Goal: Check status: Check status

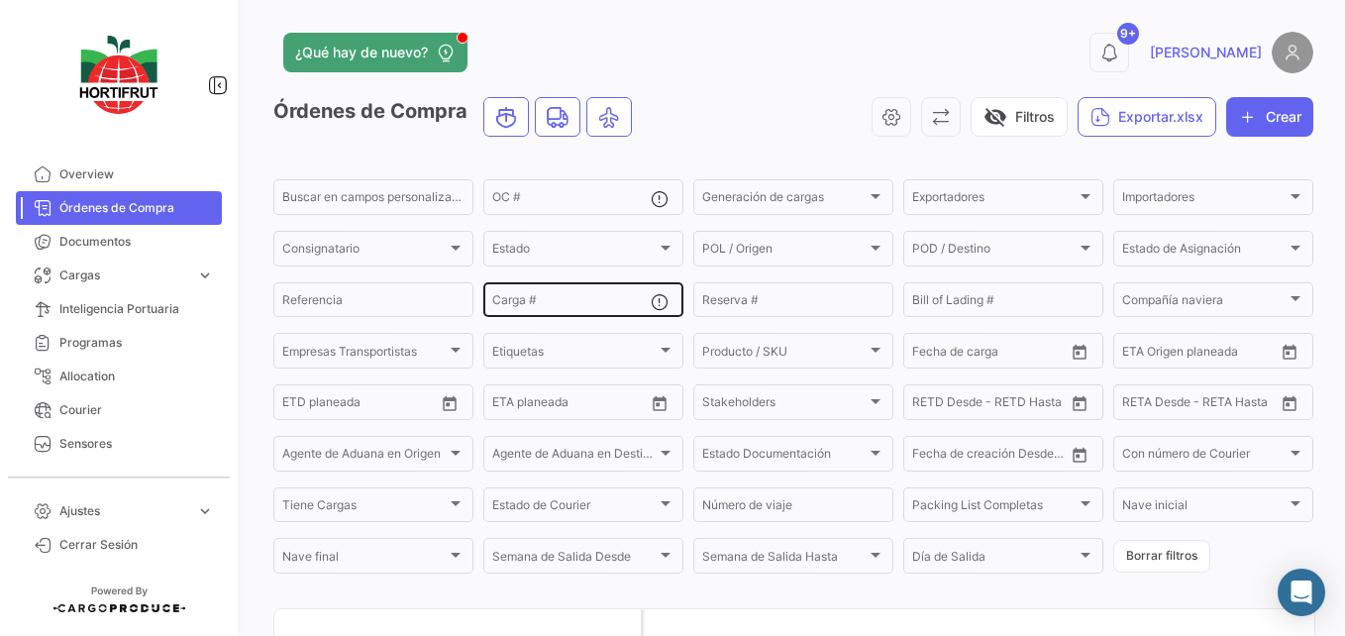
click at [618, 308] on input "Carga #" at bounding box center [571, 303] width 159 height 14
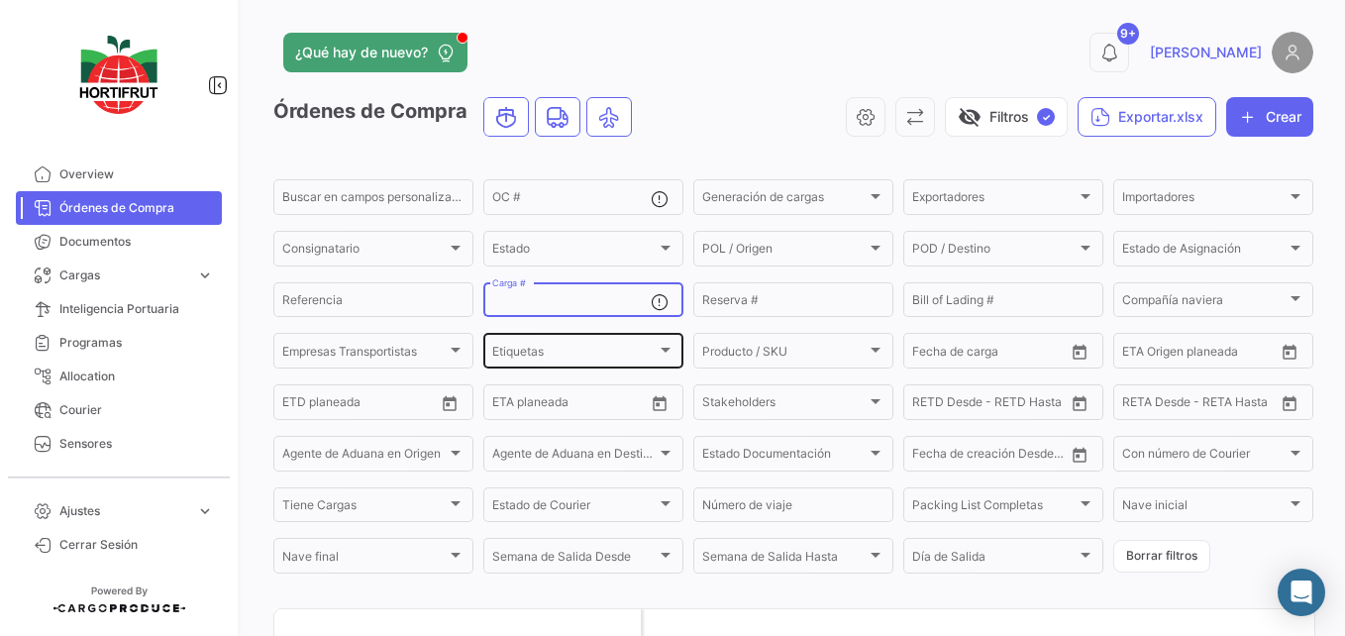
paste input "2526-T-0466"
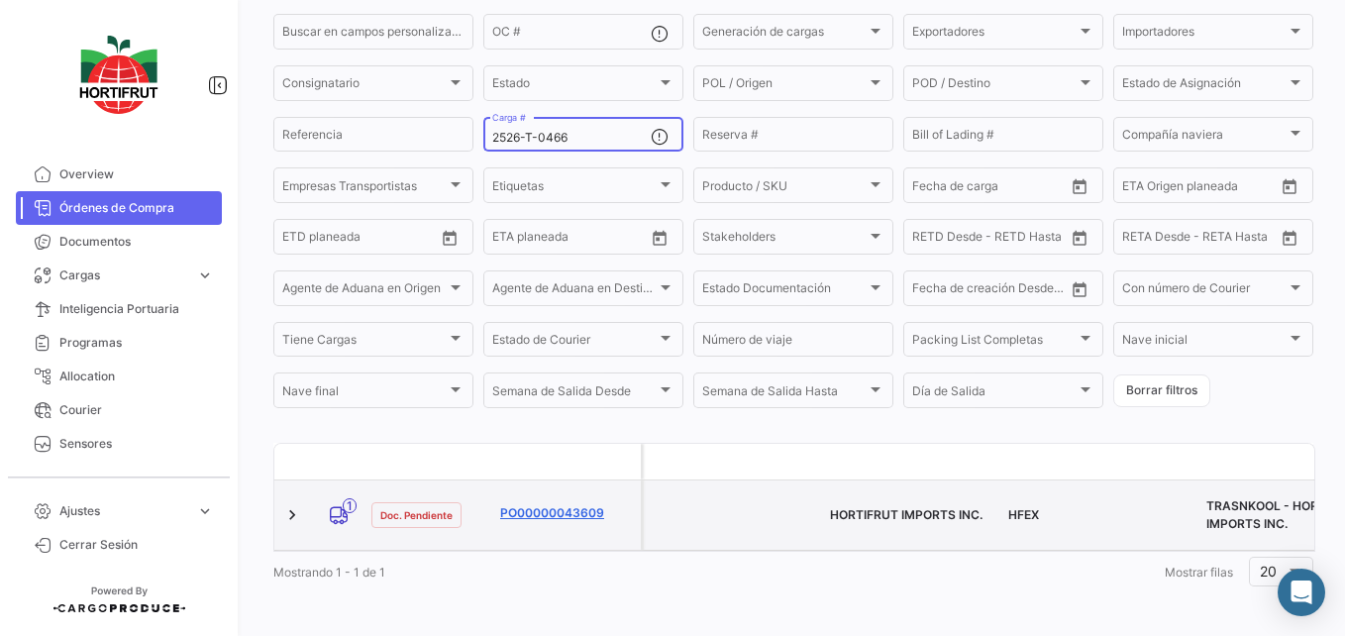
type input "2526-T-0466"
click at [566, 504] on link "PO00000043609" at bounding box center [566, 513] width 133 height 18
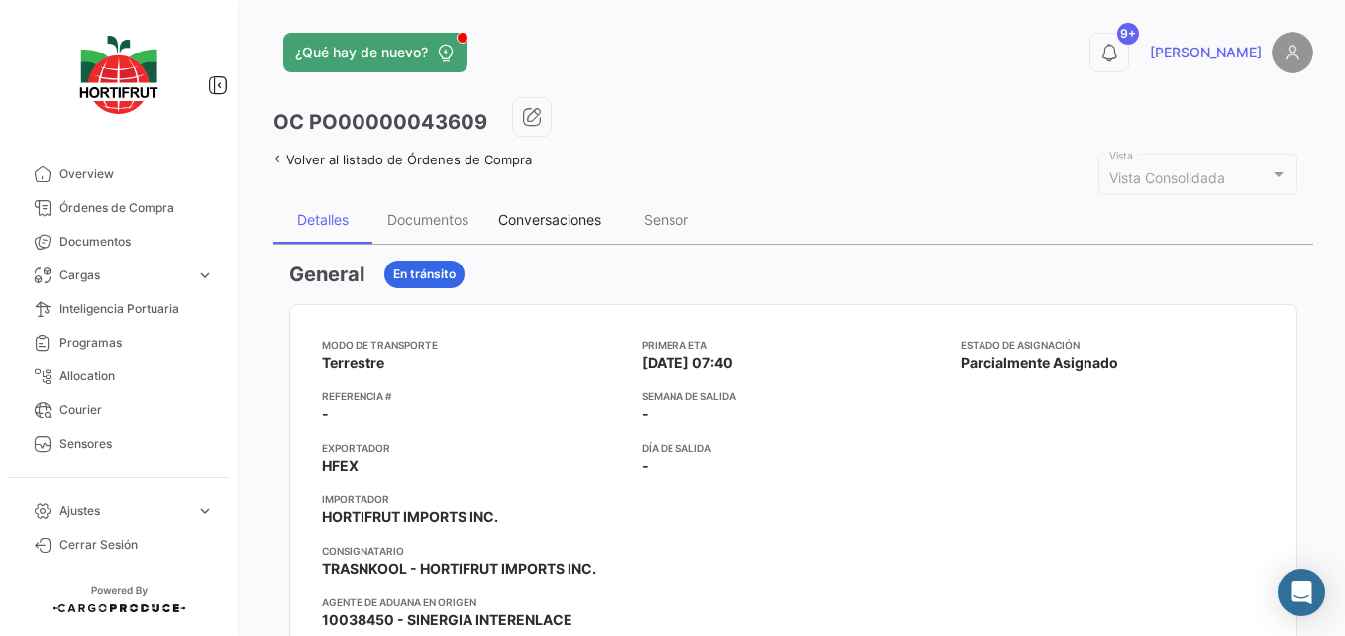
click at [513, 206] on div "Conversaciones" at bounding box center [549, 220] width 133 height 48
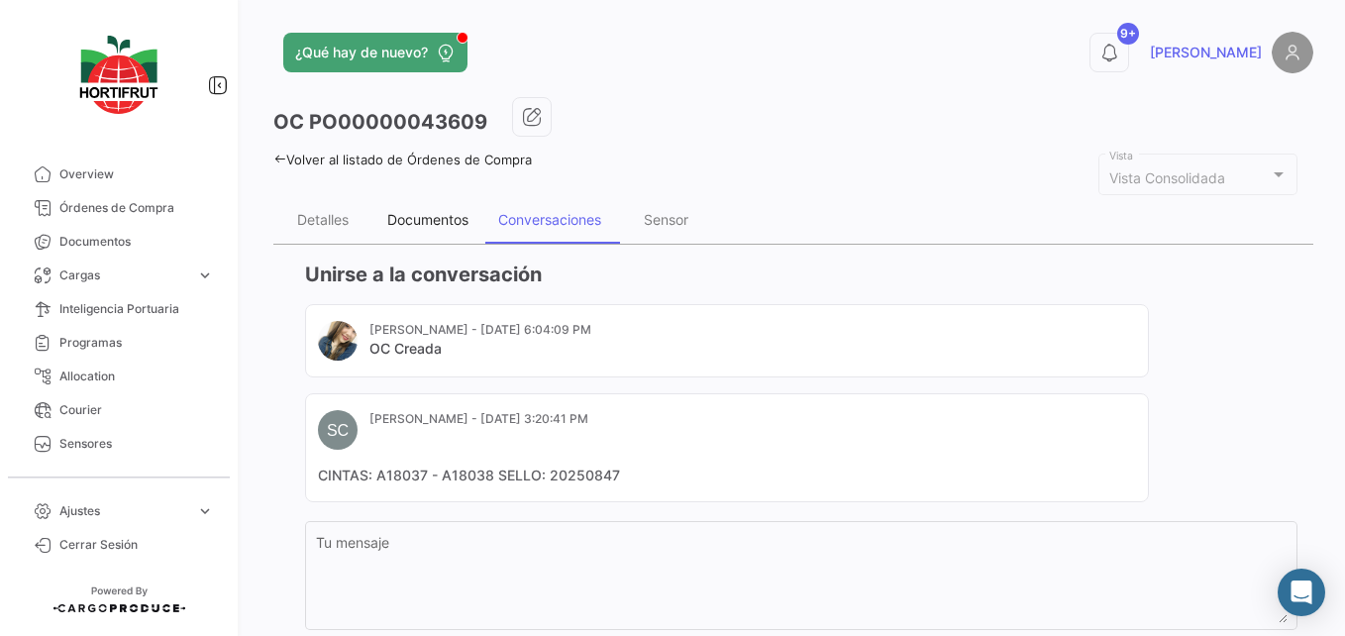
click at [444, 237] on div "Documentos" at bounding box center [427, 220] width 111 height 48
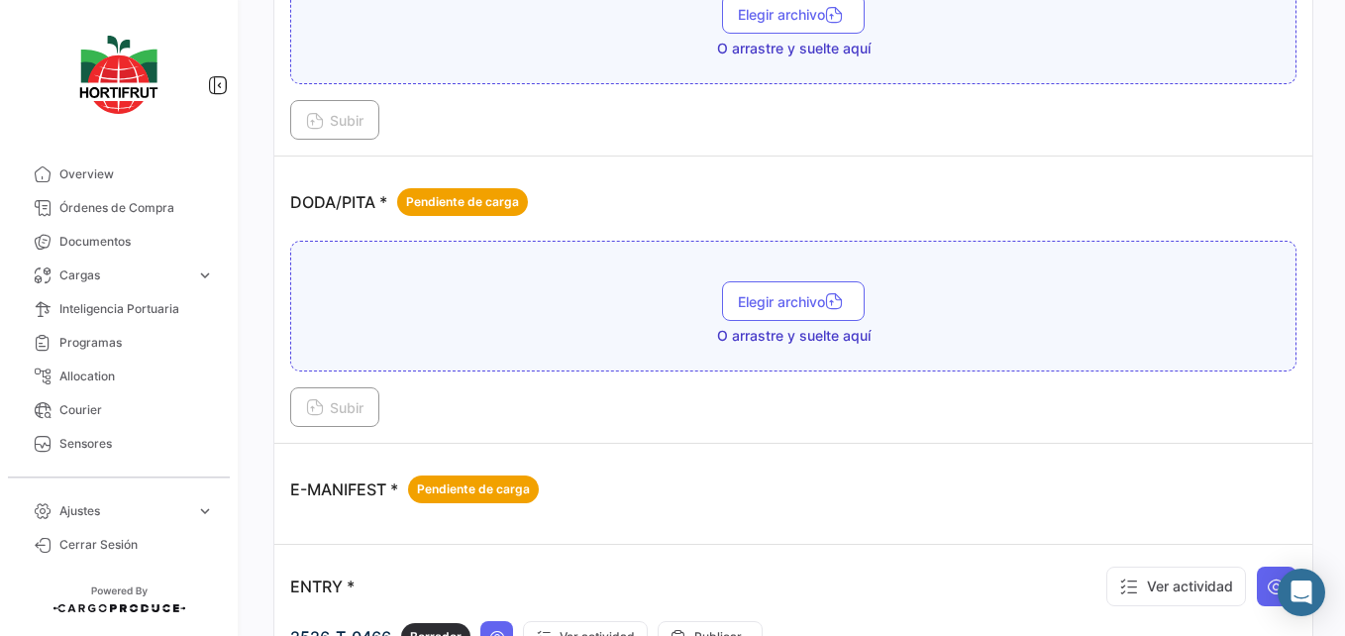
scroll to position [1638, 0]
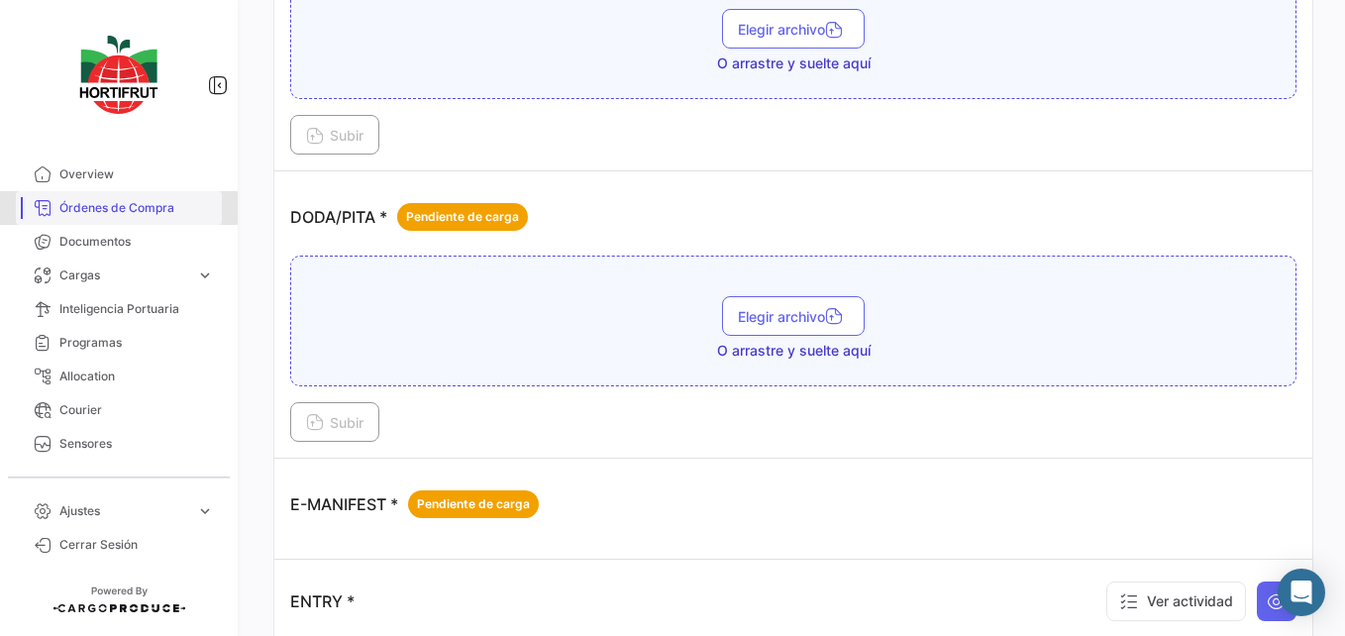
click at [151, 214] on span "Órdenes de Compra" at bounding box center [136, 208] width 155 height 18
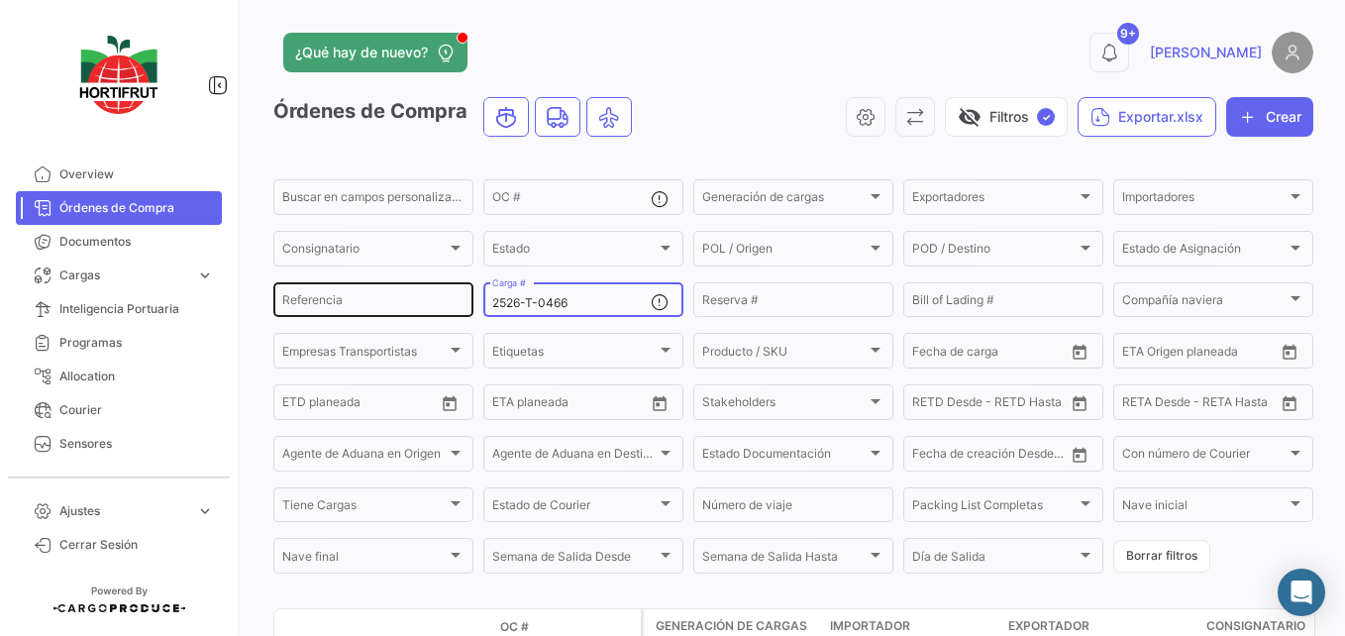
drag, startPoint x: 608, startPoint y: 308, endPoint x: 423, endPoint y: 308, distance: 185.2
click at [0, 0] on div "Buscar en [PERSON_NAME] personalizados... OC # Generación [PERSON_NAME] Generac…" at bounding box center [0, 0] width 0 height 0
paste input "2526-T-0462"
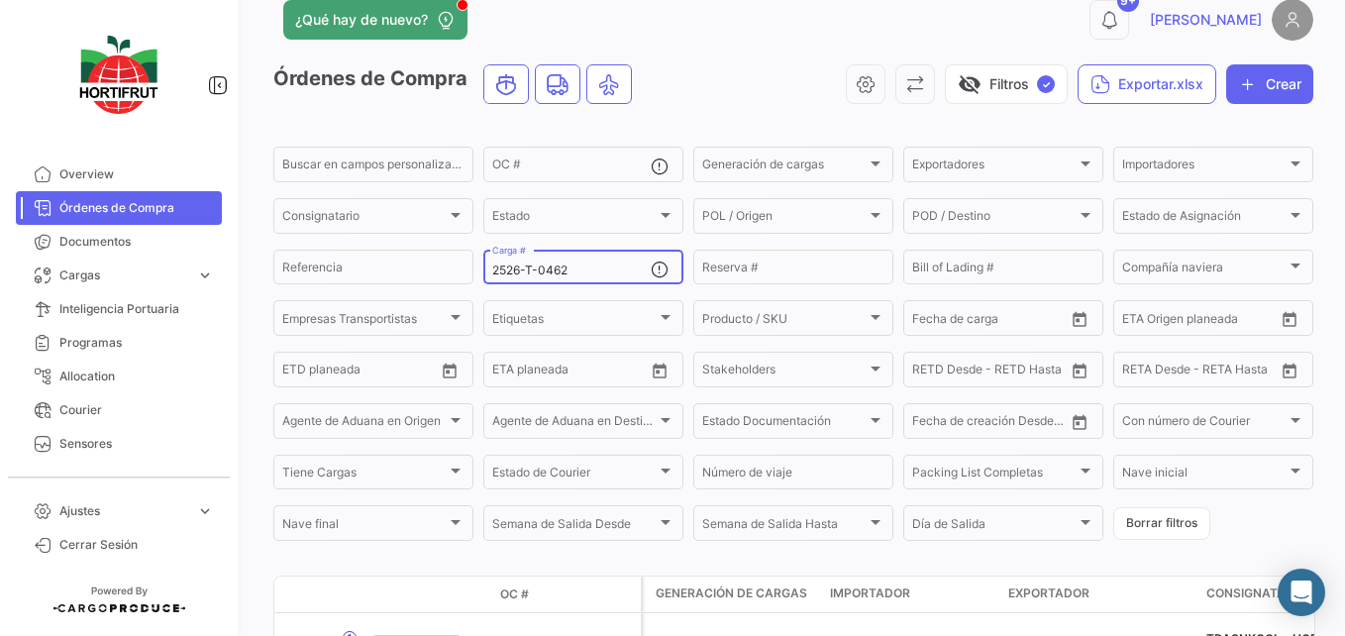
scroll to position [165, 0]
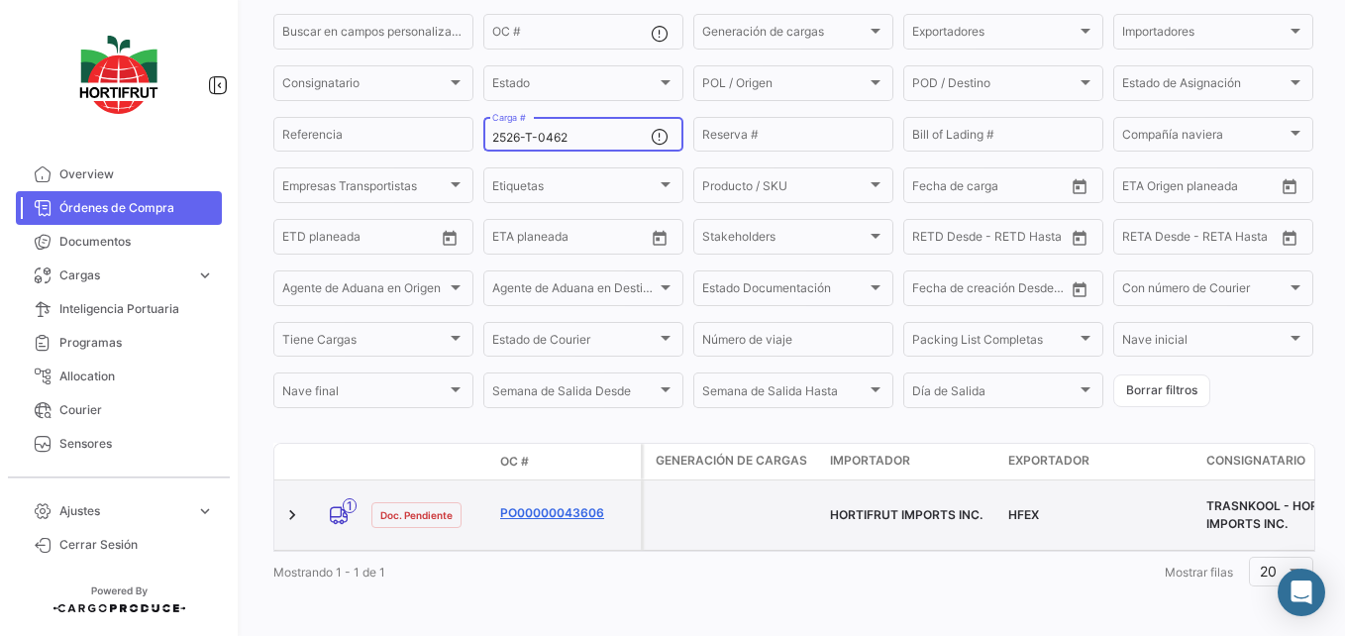
type input "2526-T-0462"
click at [538, 504] on link "PO00000043606" at bounding box center [566, 513] width 133 height 18
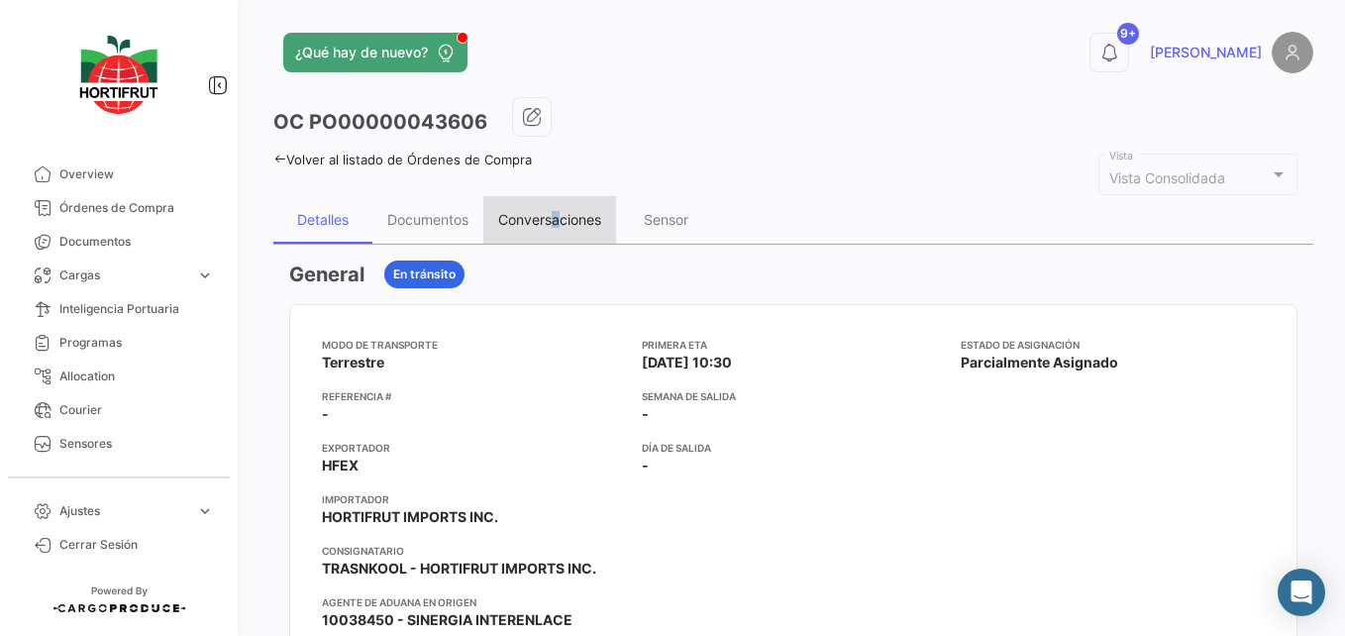
click at [559, 208] on div "Conversaciones" at bounding box center [549, 220] width 133 height 48
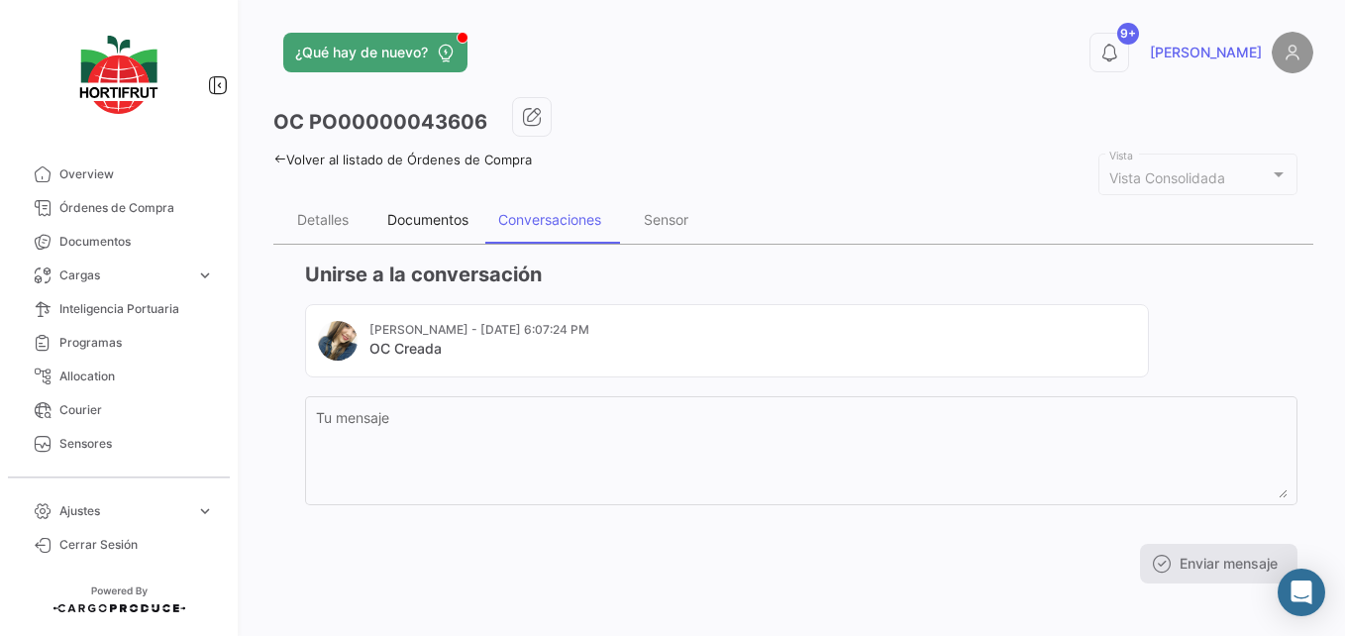
click at [433, 218] on div "Documentos" at bounding box center [427, 219] width 81 height 17
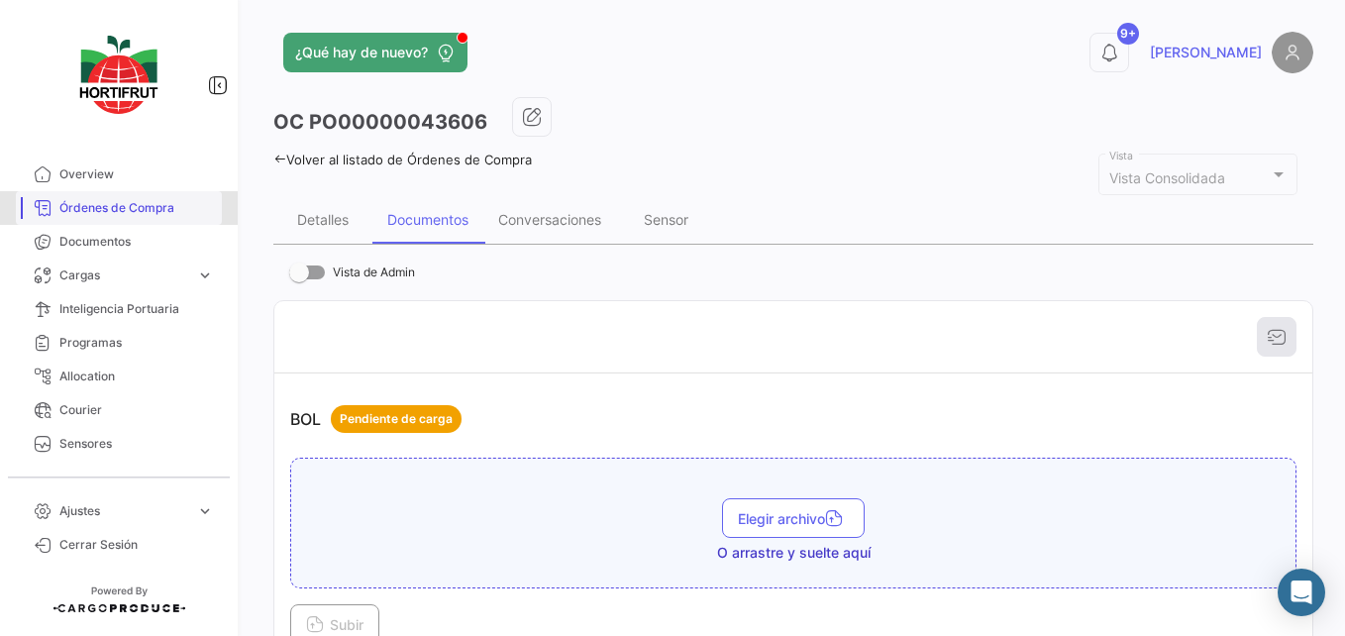
click at [169, 193] on link "Órdenes de Compra" at bounding box center [119, 208] width 206 height 34
